Goal: Complete application form

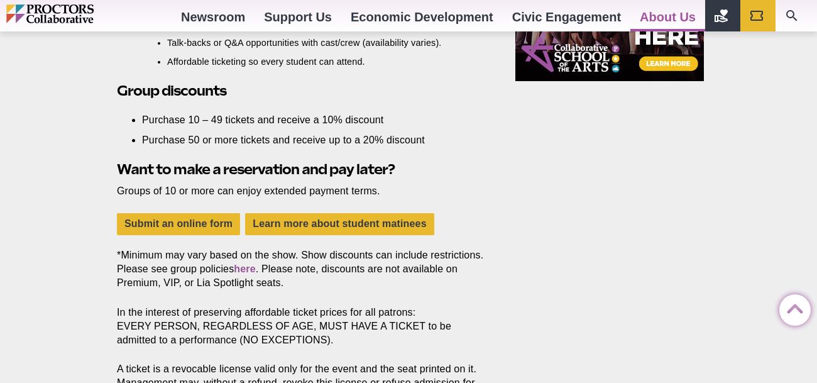
scroll to position [1151, 0]
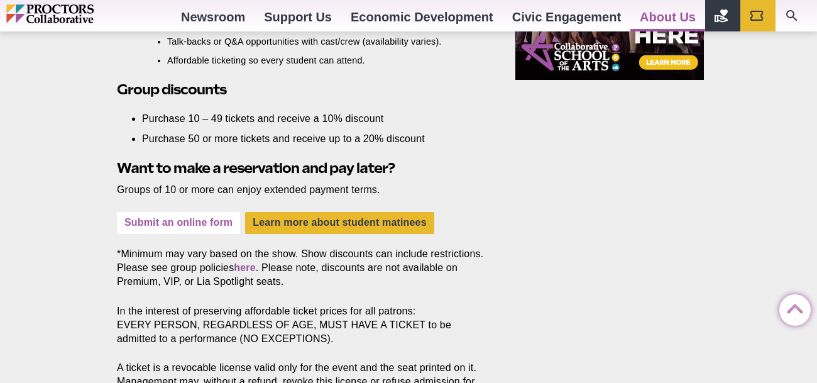
click at [184, 219] on link "Submit an online form" at bounding box center [178, 223] width 123 height 22
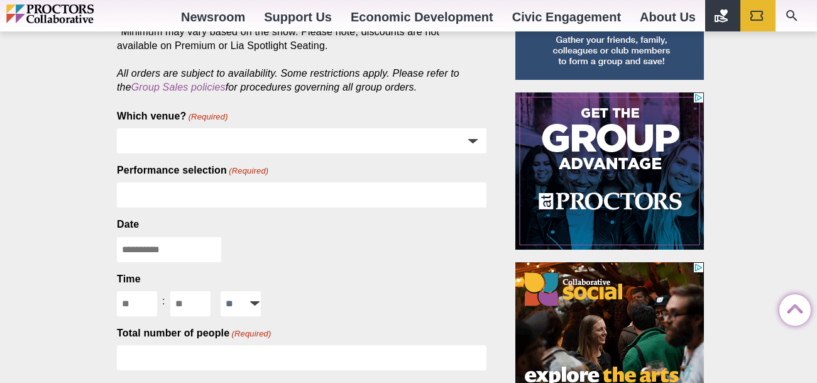
scroll to position [111, 0]
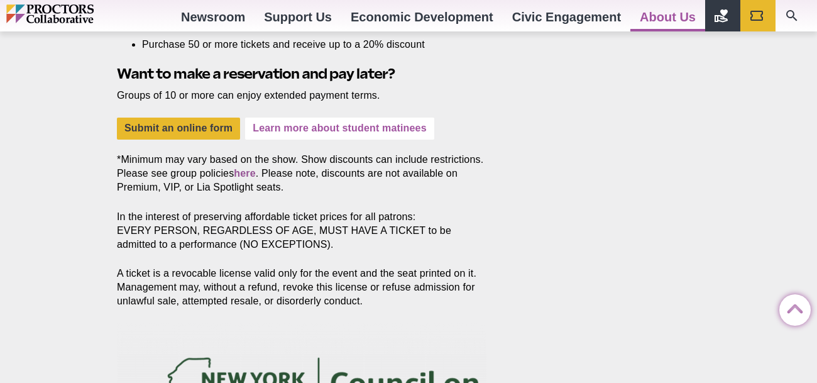
click at [319, 121] on link "Learn more about student matinees" at bounding box center [339, 129] width 189 height 22
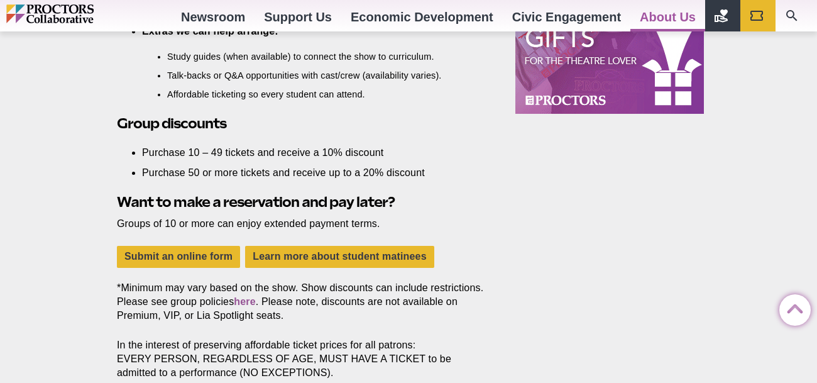
scroll to position [1119, 0]
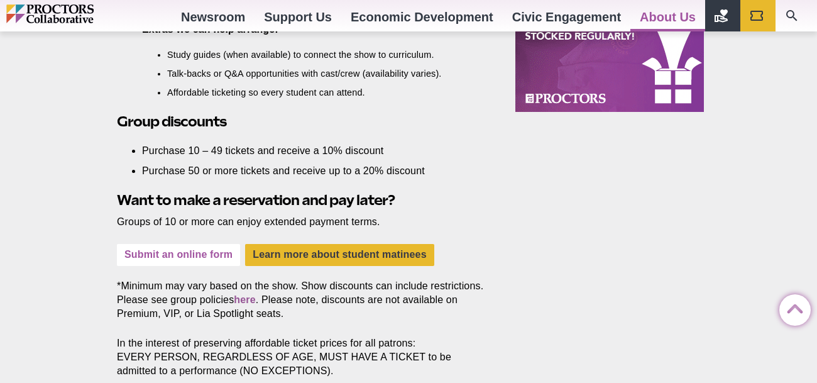
click at [212, 257] on link "Submit an online form" at bounding box center [178, 255] width 123 height 22
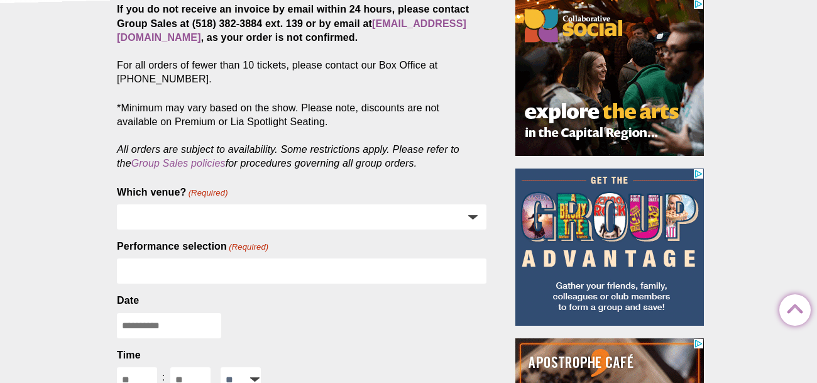
scroll to position [293, 0]
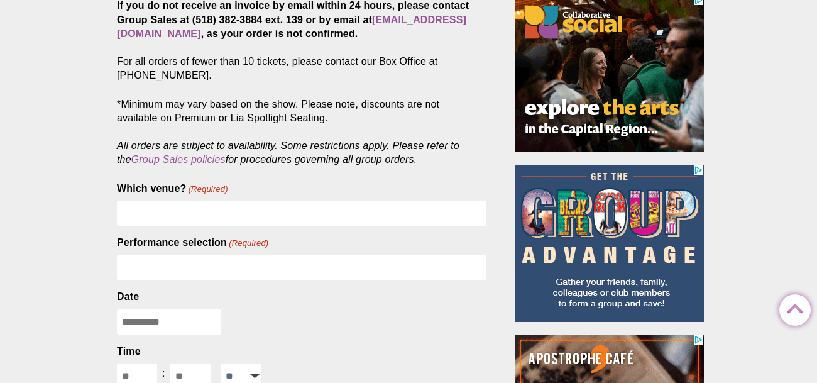
click at [459, 208] on select "**********" at bounding box center [302, 212] width 370 height 25
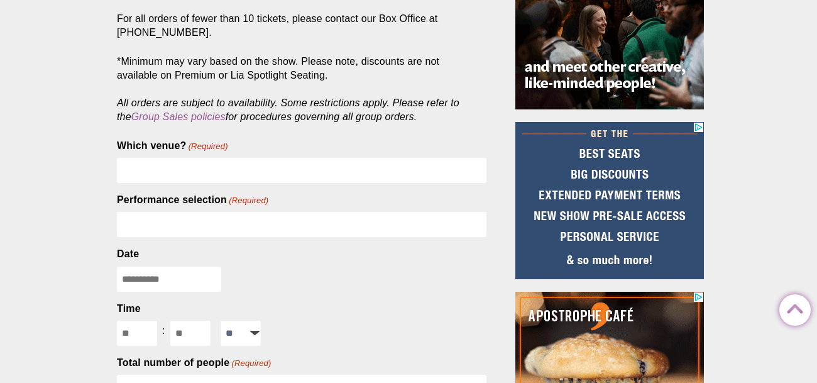
scroll to position [342, 0]
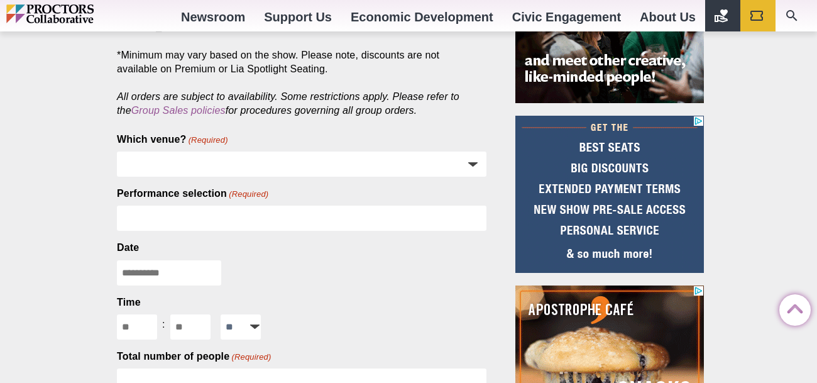
click at [475, 214] on input "Performance selection (Required)" at bounding box center [302, 218] width 370 height 25
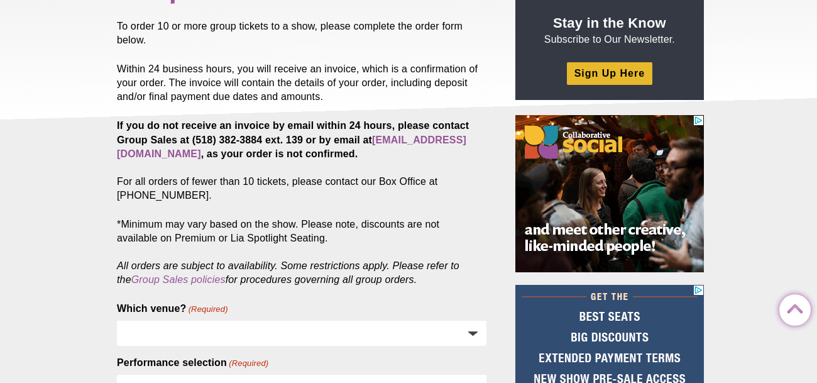
scroll to position [0, 0]
